Goal: Task Accomplishment & Management: Manage account settings

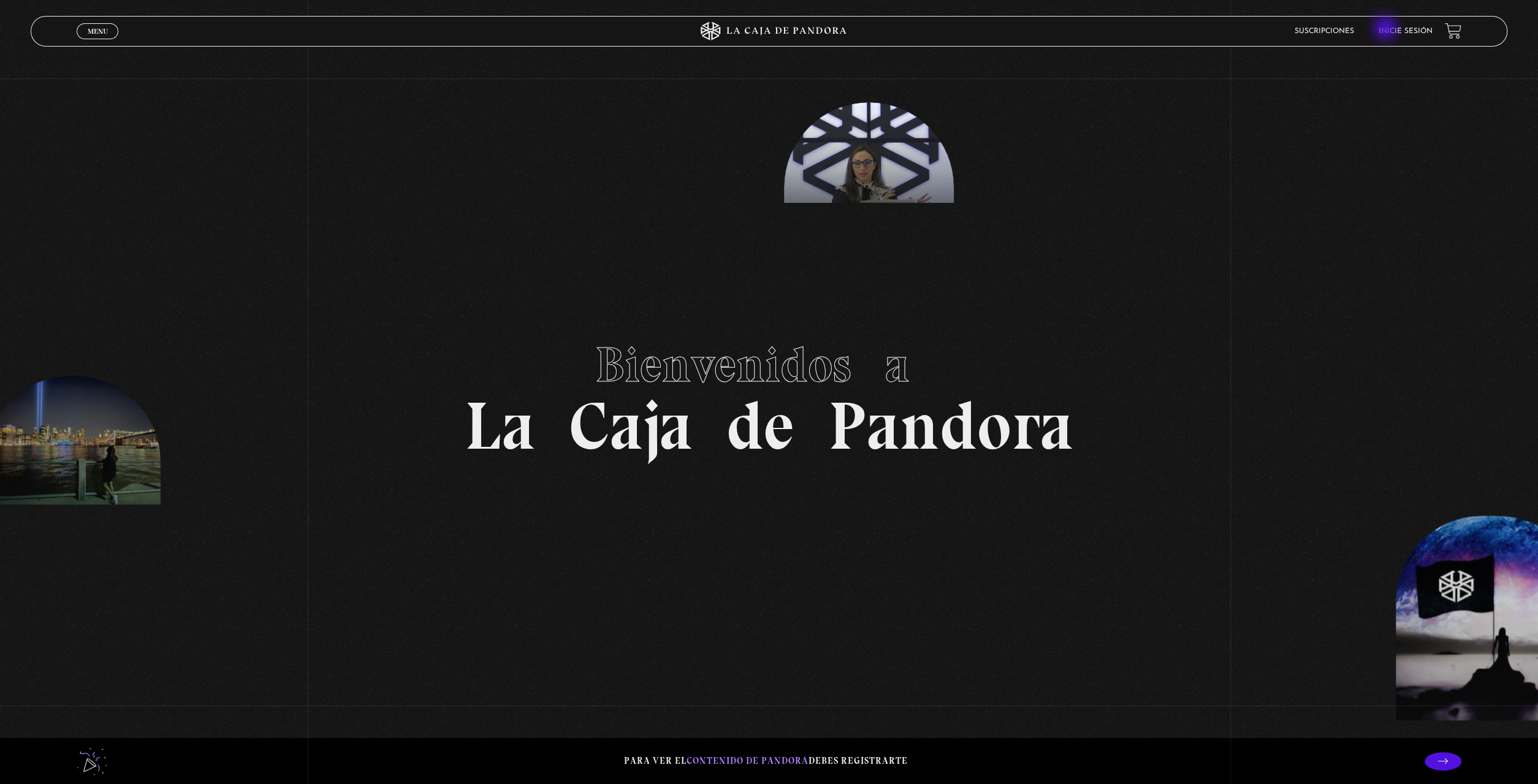
click at [1392, 28] on link "Inicie sesión" at bounding box center [1405, 31] width 54 height 7
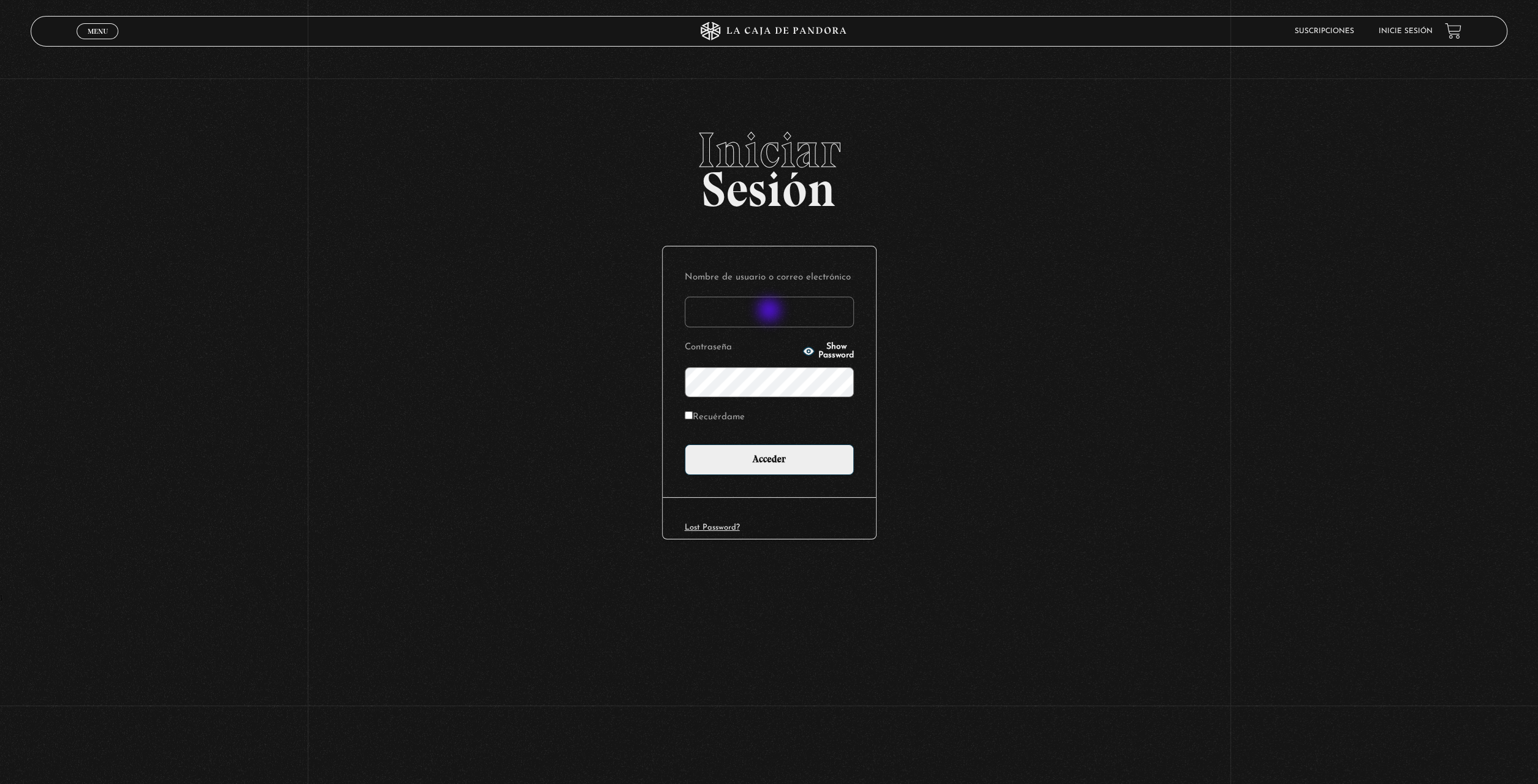
click at [770, 311] on input "Nombre de usuario o correo electrónico" at bounding box center [769, 312] width 169 height 31
click at [772, 315] on input "samh" at bounding box center [769, 312] width 169 height 31
type input "samhccss@tutanota.com"
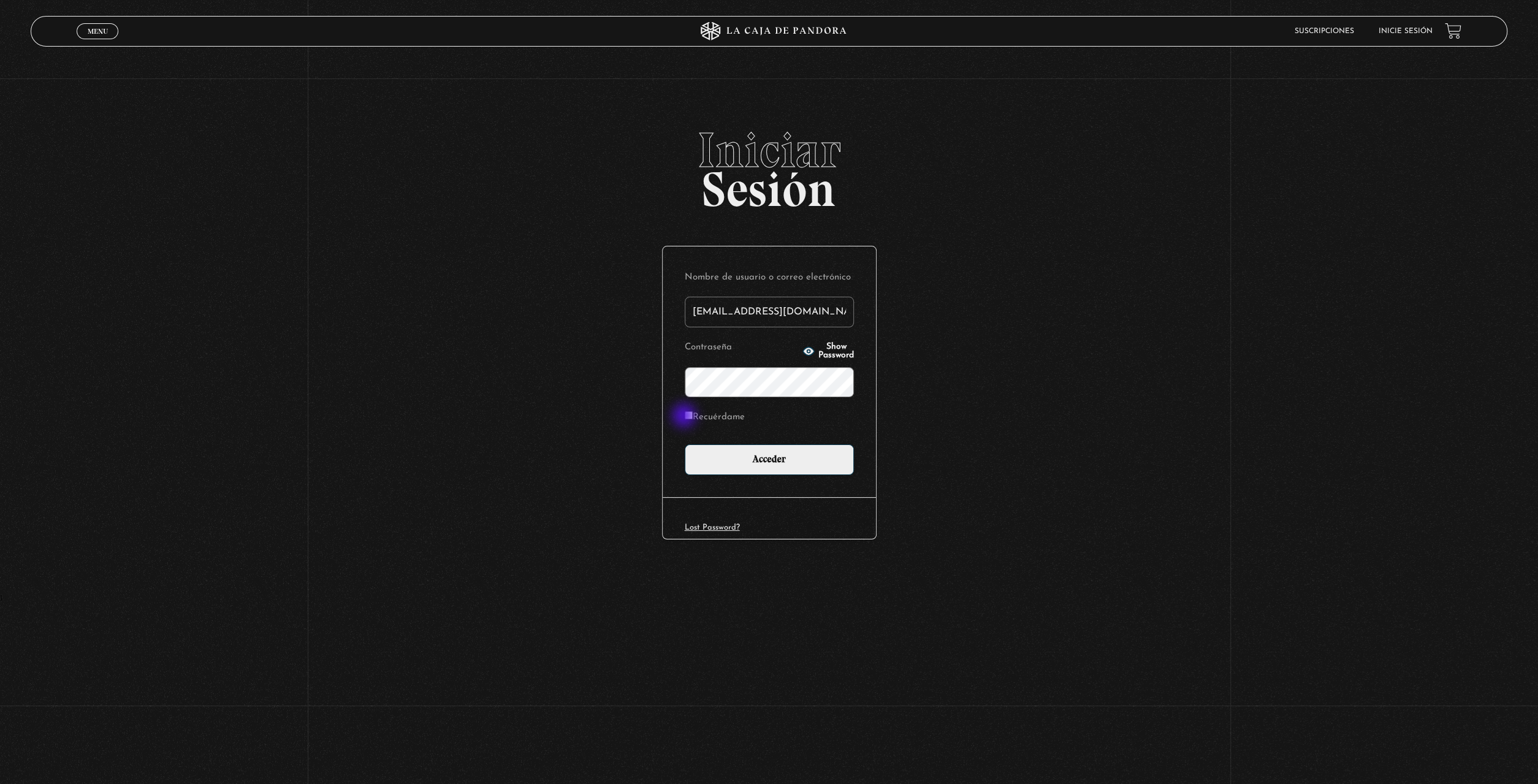
click at [686, 417] on input "Recuérdame" at bounding box center [688, 415] width 8 height 8
checkbox input "true"
click at [728, 465] on input "Acceder" at bounding box center [769, 459] width 169 height 31
